Goal: Navigation & Orientation: Find specific page/section

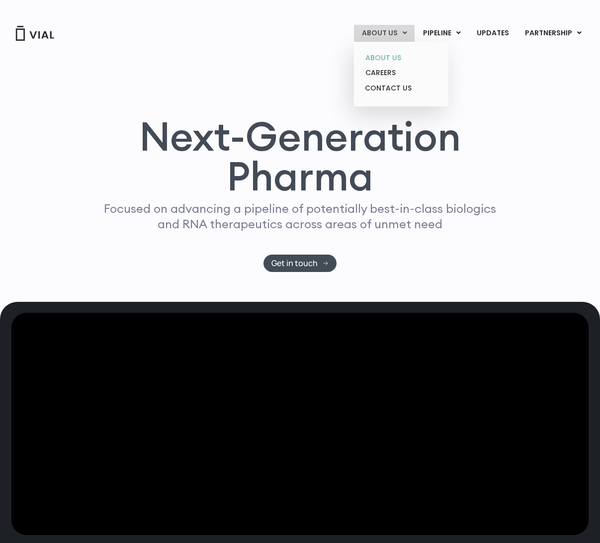
click at [399, 60] on link "ABOUT US" at bounding box center [401, 57] width 87 height 15
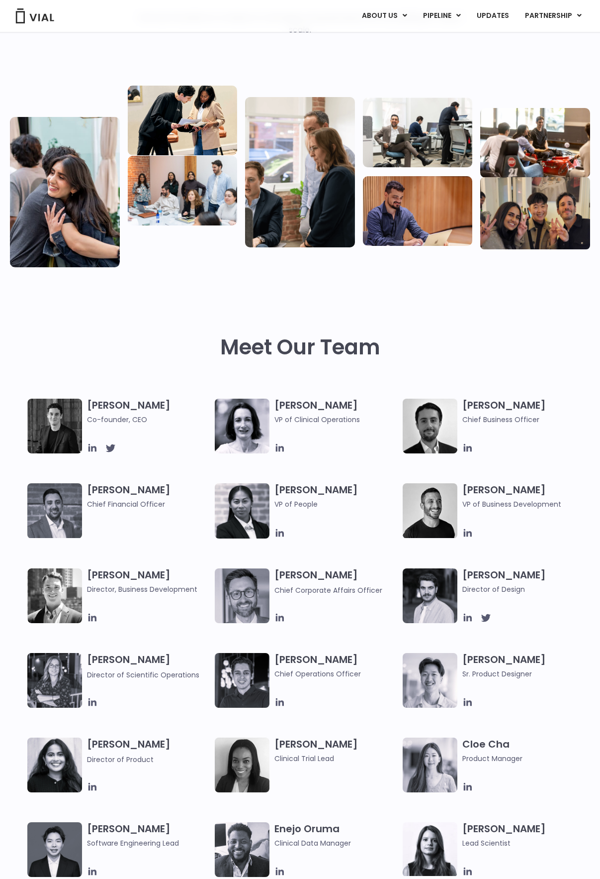
scroll to position [149, 0]
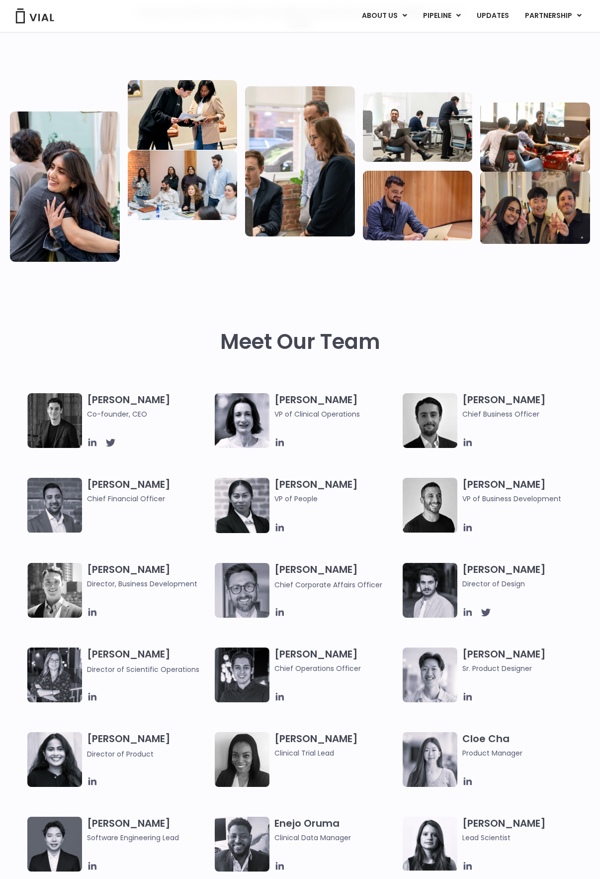
click at [291, 571] on h3 "Paolo Mastrangelo Chief Corporate Affairs Officer" at bounding box center [336, 576] width 123 height 27
drag, startPoint x: 297, startPoint y: 570, endPoint x: 336, endPoint y: 567, distance: 38.5
click at [336, 567] on h3 "Paolo Mastrangelo Chief Corporate Affairs Officer" at bounding box center [336, 576] width 123 height 27
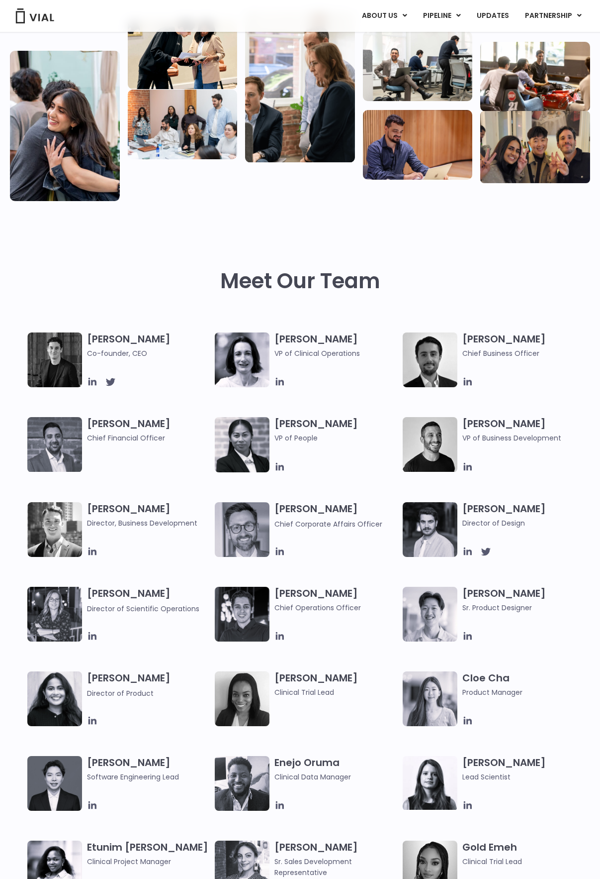
scroll to position [348, 0]
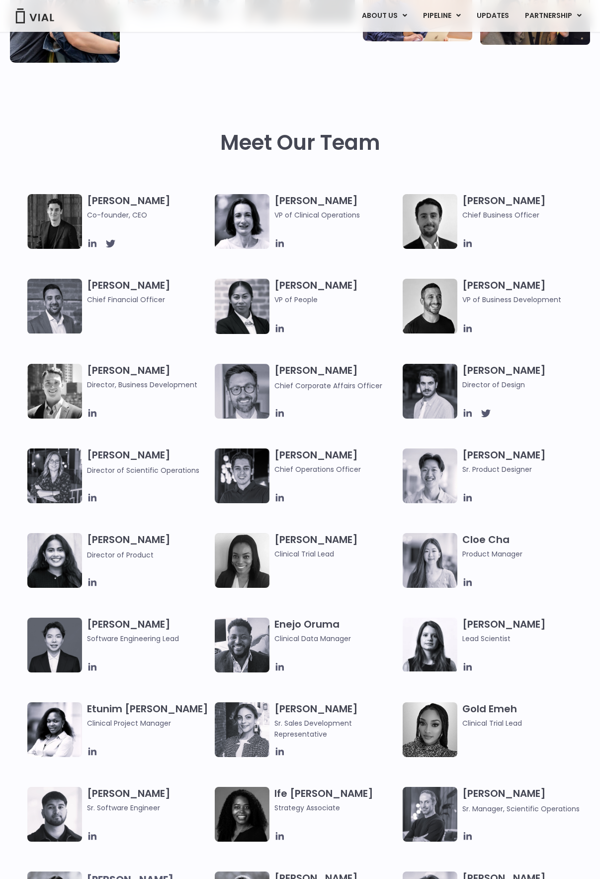
click at [357, 419] on div "Simon Burns Co-founder, CEO Amy Del Medico VP of Clinical Operations Max James …" at bounding box center [308, 405] width 563 height 423
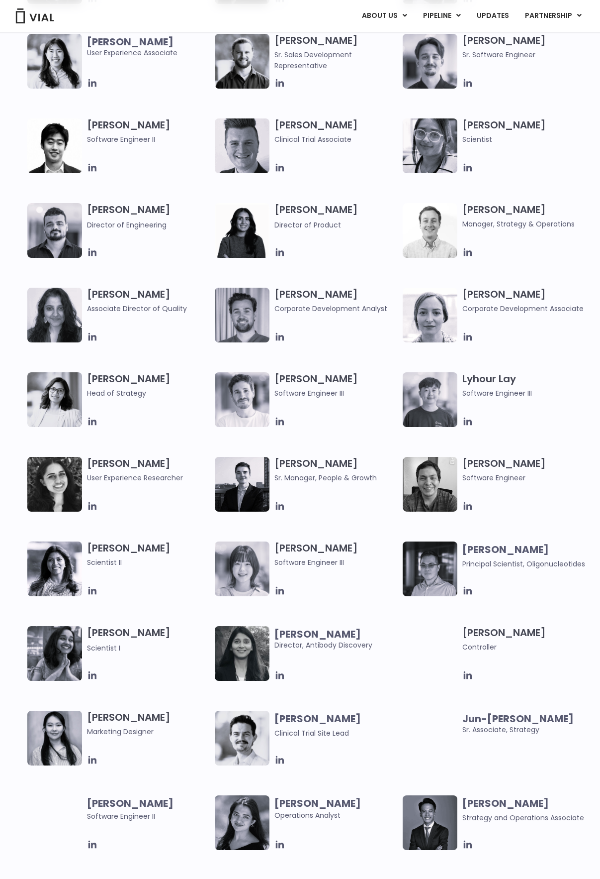
scroll to position [1194, 0]
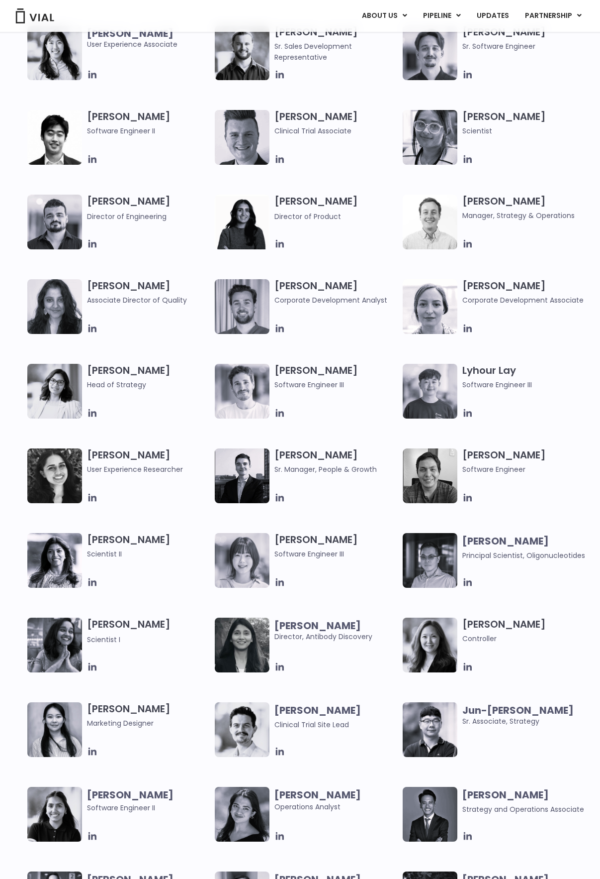
click at [107, 369] on h3 "Preeti Sareen Head of Strategy" at bounding box center [148, 377] width 123 height 26
drag, startPoint x: 107, startPoint y: 369, endPoint x: 124, endPoint y: 369, distance: 17.4
click at [124, 369] on h3 "Preeti Sareen Head of Strategy" at bounding box center [148, 377] width 123 height 26
click at [371, 431] on div "Christopher Tam Software Engineering Lead Enejo Oruma Clinical Data Manager Eli…" at bounding box center [308, 110] width 563 height 677
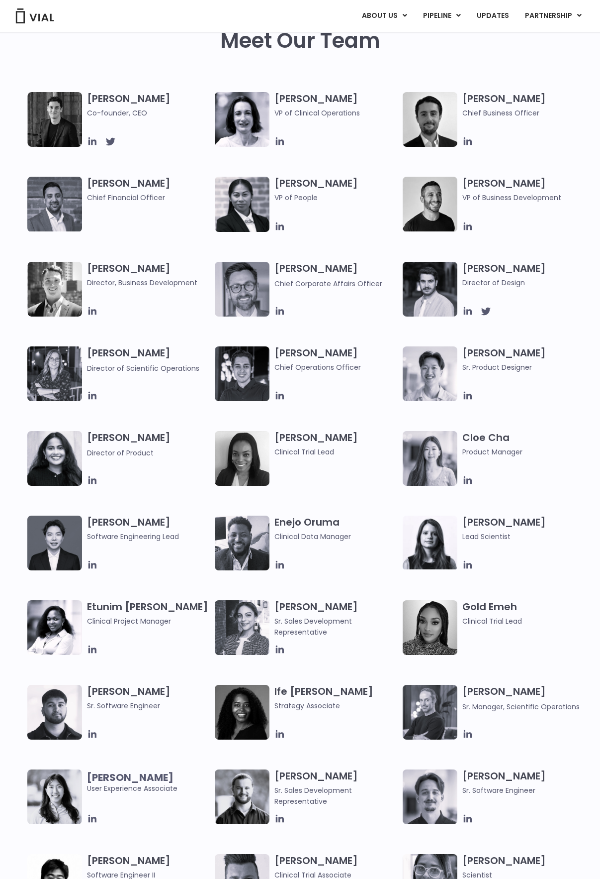
scroll to position [0, 0]
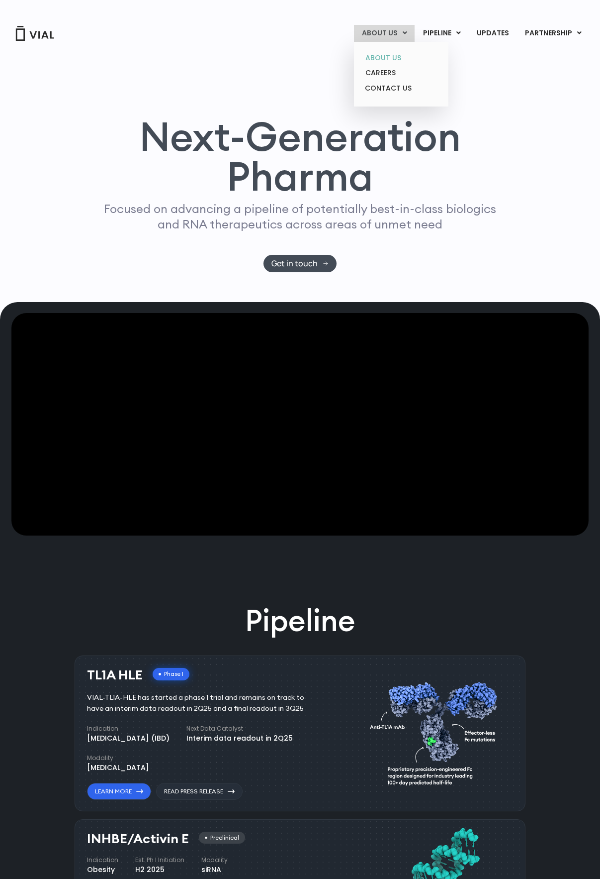
click at [387, 51] on link "ABOUT US" at bounding box center [401, 57] width 87 height 15
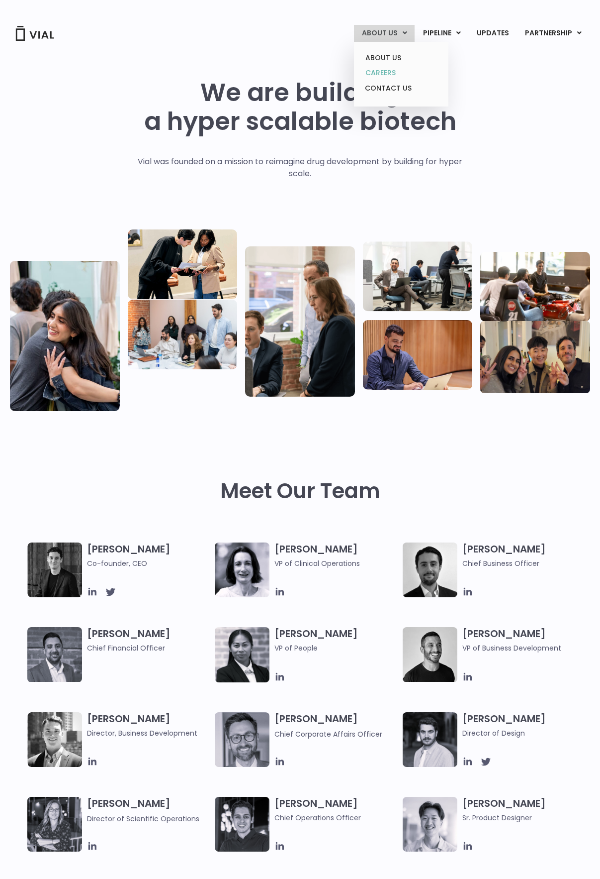
click at [384, 69] on link "CAREERS" at bounding box center [401, 72] width 87 height 15
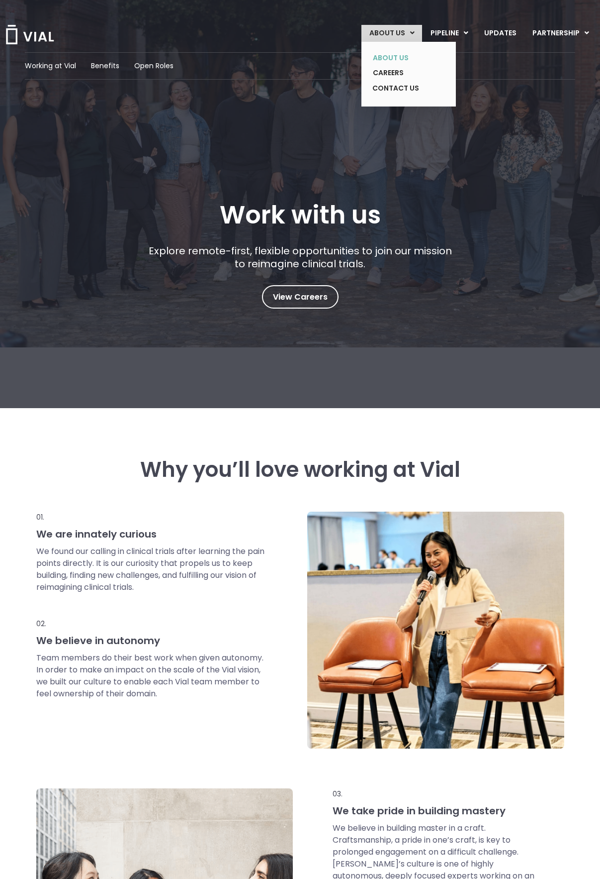
click at [394, 54] on link "ABOUT US" at bounding box center [401, 57] width 73 height 15
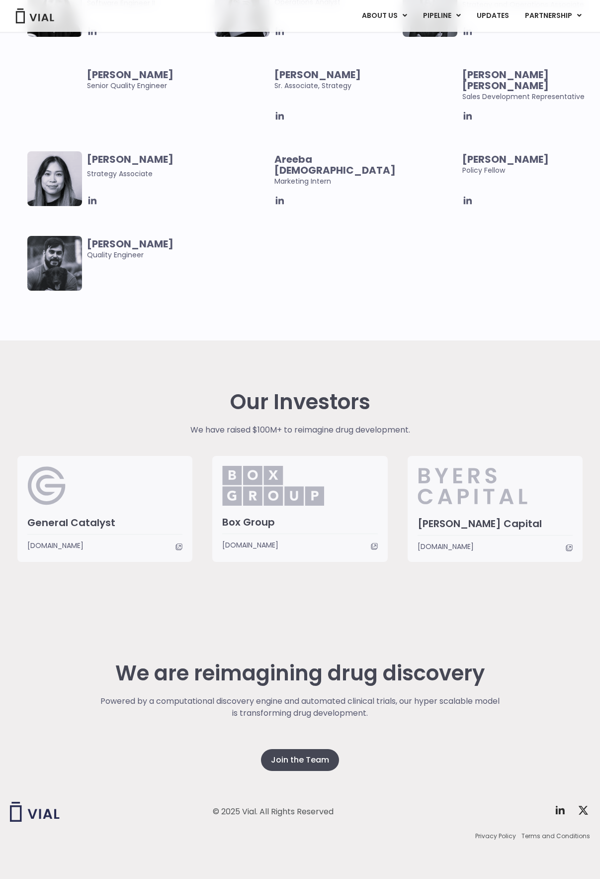
scroll to position [2000, 0]
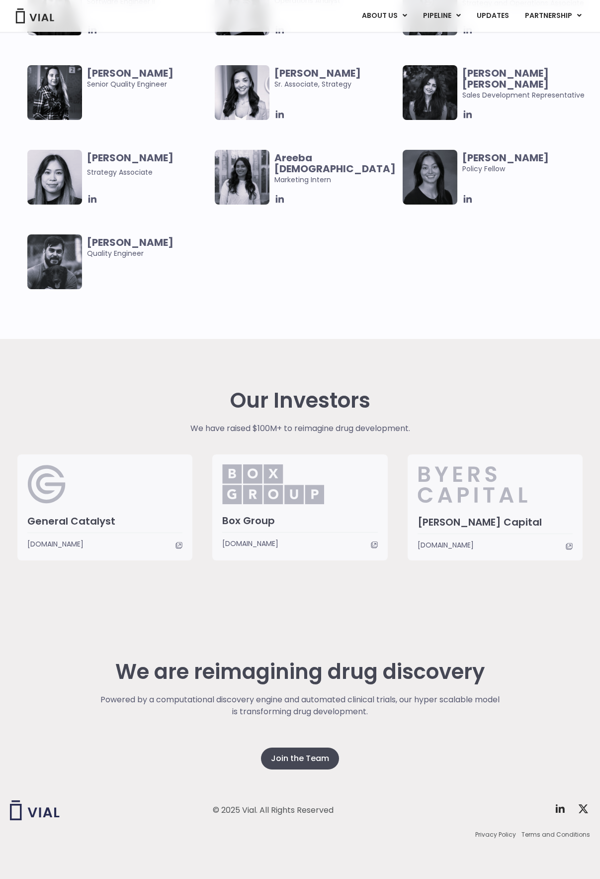
click at [284, 670] on h2 "We are reimagining drug discovery" at bounding box center [300, 672] width 402 height 24
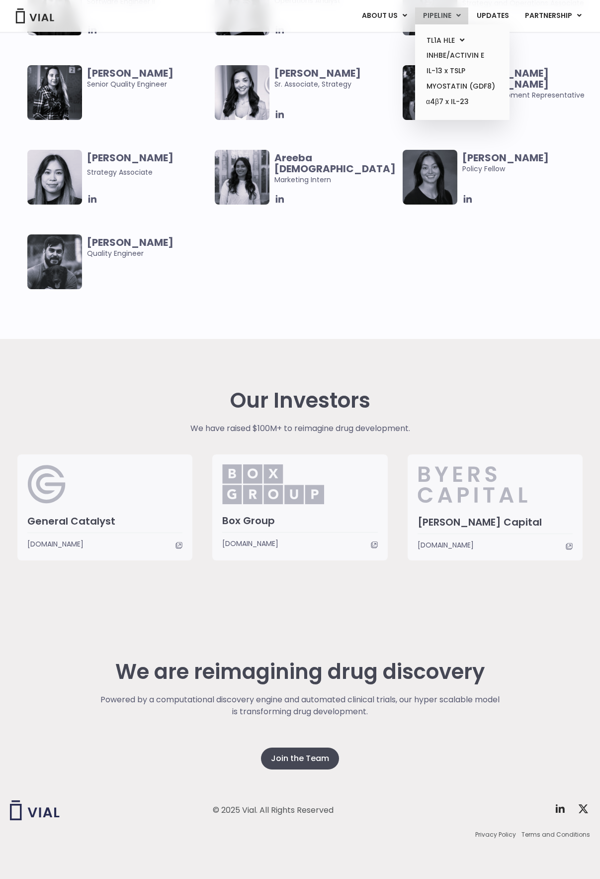
click at [443, 18] on link "PIPELINE" at bounding box center [441, 15] width 53 height 17
